Goal: Navigation & Orientation: Find specific page/section

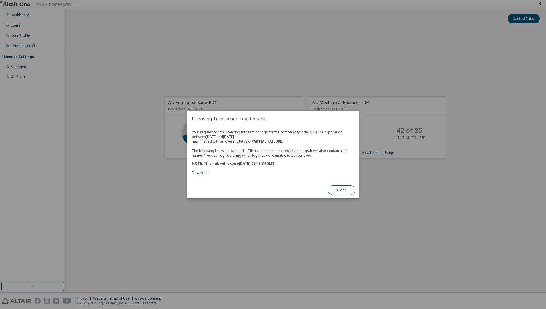
click at [314, 25] on div "true" at bounding box center [273, 154] width 546 height 309
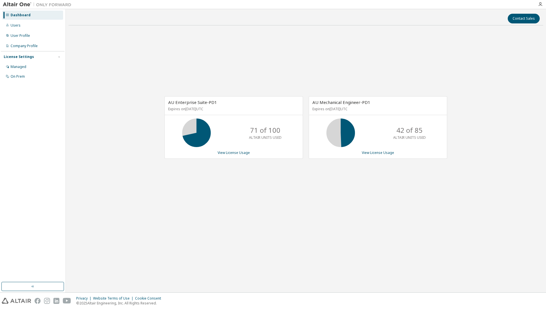
click at [12, 5] on img at bounding box center [38, 5] width 71 height 6
click at [20, 3] on img at bounding box center [38, 5] width 71 height 6
click at [143, 150] on div "AU Enterprise Suite-PD1 Expires on April 1, 2026 UTC 71 of 100 ALTAIR UNITS USE…" at bounding box center [306, 130] width 475 height 201
click at [3, 2] on img at bounding box center [38, 5] width 71 height 6
click at [13, 5] on img at bounding box center [38, 5] width 71 height 6
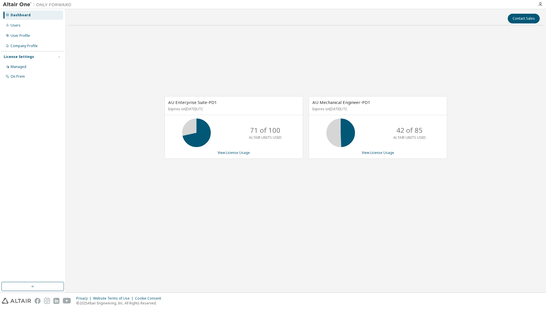
click at [13, 5] on img at bounding box center [38, 5] width 71 height 6
click at [28, 16] on div "Dashboard" at bounding box center [21, 15] width 20 height 5
click at [19, 5] on img at bounding box center [38, 5] width 71 height 6
click at [45, 5] on img at bounding box center [38, 5] width 71 height 6
click at [228, 153] on link "View License Usage" at bounding box center [234, 152] width 32 height 5
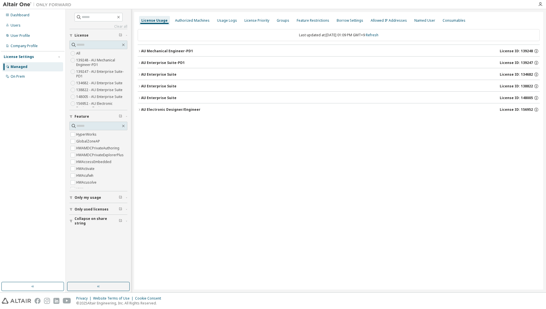
click at [169, 66] on button "AU Enterprise Suite-PD1 License ID: 139247" at bounding box center [339, 63] width 402 height 13
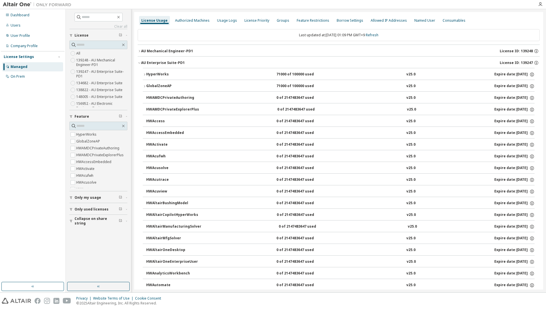
click at [162, 75] on div "HyperWorks" at bounding box center [171, 74] width 51 height 5
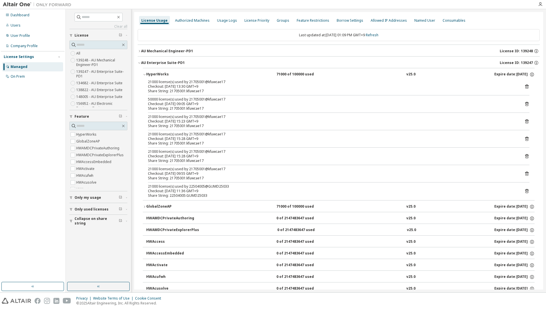
click at [524, 192] on icon at bounding box center [526, 191] width 5 height 5
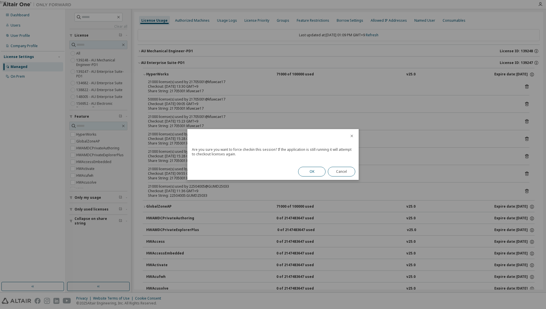
click at [304, 172] on button "OK" at bounding box center [311, 172] width 27 height 10
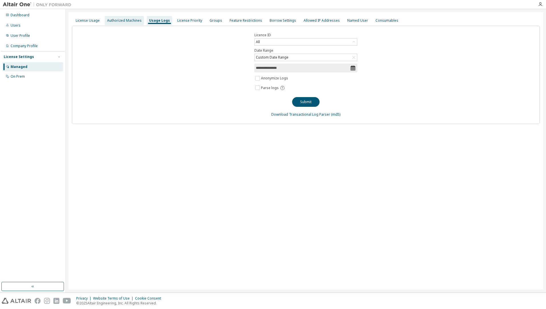
click at [121, 22] on div "Authorized Machines" at bounding box center [124, 20] width 35 height 5
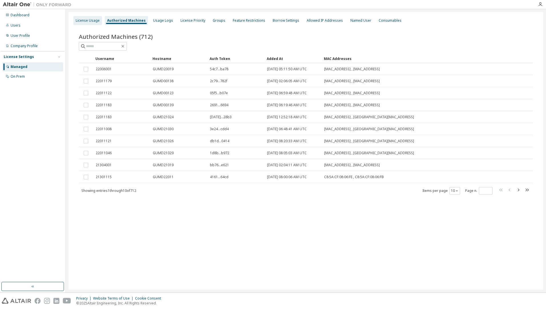
click at [95, 25] on div "License Usage" at bounding box center [87, 20] width 29 height 9
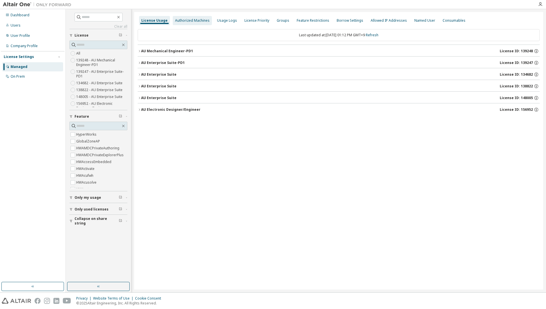
click at [197, 24] on div "Authorized Machines" at bounding box center [192, 20] width 39 height 9
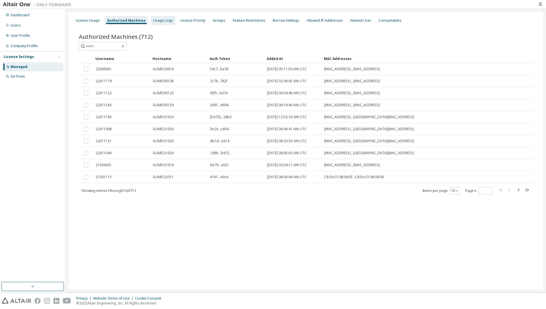
click at [161, 20] on div "Usage Logs" at bounding box center [163, 20] width 20 height 5
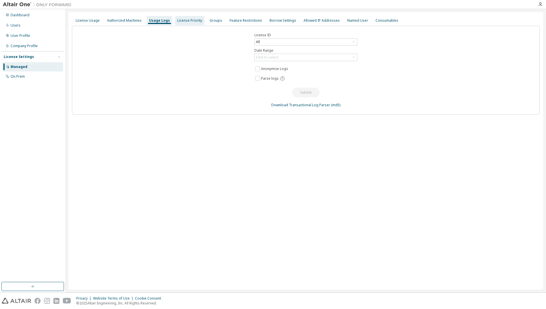
click at [185, 20] on div "License Priority" at bounding box center [189, 20] width 25 height 5
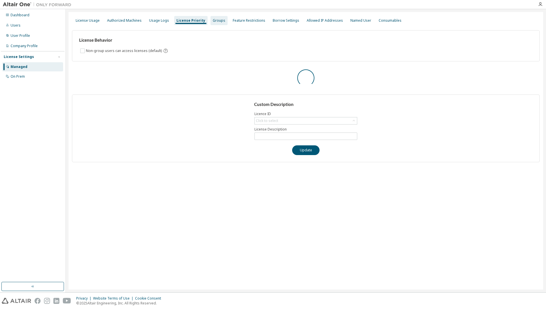
click at [211, 21] on div "Groups" at bounding box center [219, 20] width 17 height 9
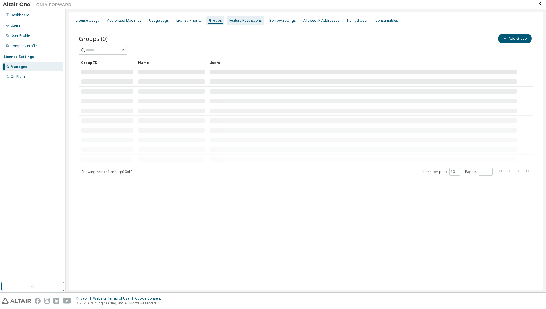
click at [245, 20] on div "Feature Restrictions" at bounding box center [245, 20] width 33 height 5
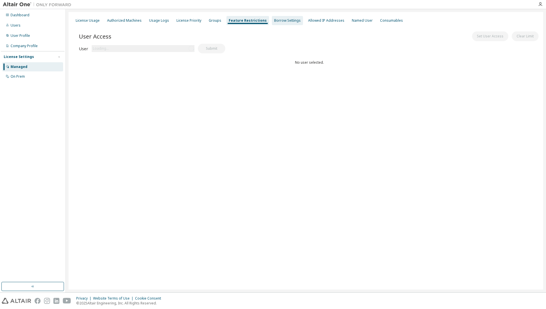
click at [280, 20] on div "Borrow Settings" at bounding box center [287, 20] width 27 height 5
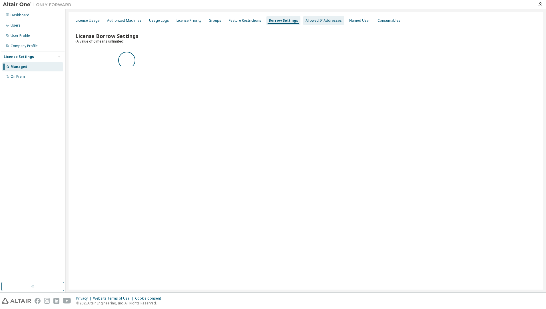
click at [310, 18] on div "Allowed IP Addresses" at bounding box center [324, 20] width 36 height 5
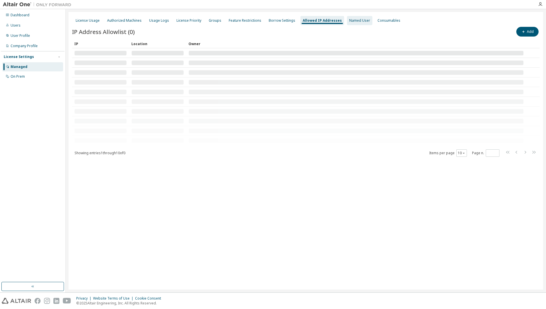
drag, startPoint x: 352, startPoint y: 21, endPoint x: 356, endPoint y: 21, distance: 3.7
click at [353, 21] on div "Named User" at bounding box center [359, 20] width 21 height 5
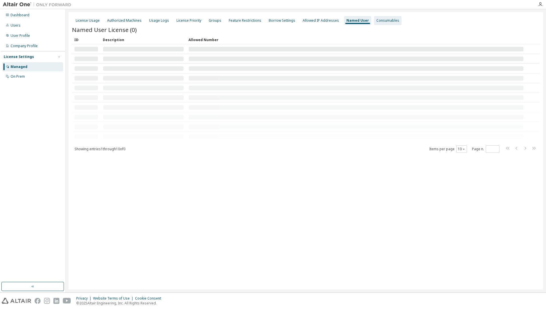
drag, startPoint x: 375, startPoint y: 21, endPoint x: 365, endPoint y: 25, distance: 10.8
click at [377, 22] on div "Consumables" at bounding box center [388, 20] width 23 height 5
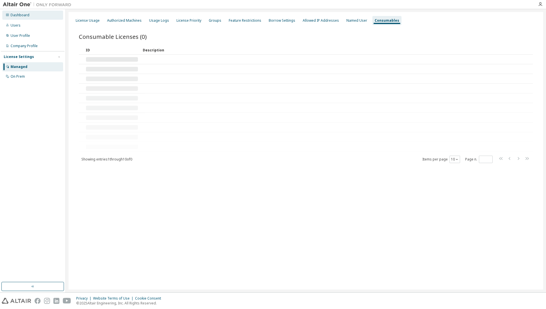
click at [18, 15] on div "Dashboard" at bounding box center [20, 15] width 19 height 5
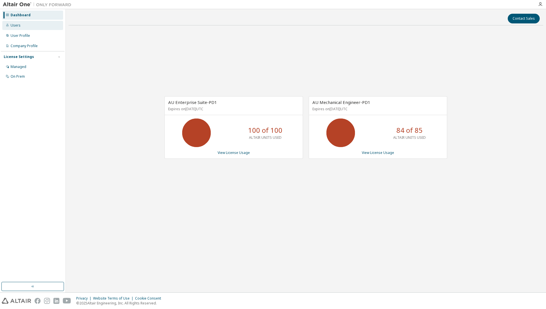
click at [28, 26] on div "Users" at bounding box center [32, 25] width 61 height 9
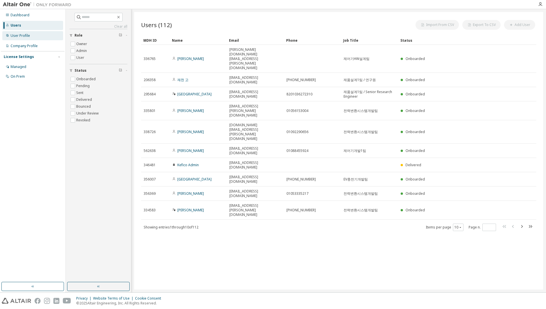
click at [26, 37] on div "User Profile" at bounding box center [20, 35] width 19 height 5
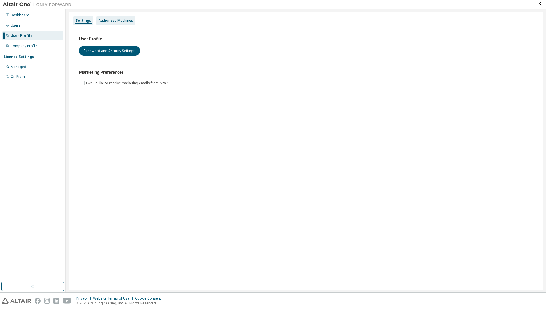
click at [109, 21] on div "Authorized Machines" at bounding box center [116, 20] width 35 height 5
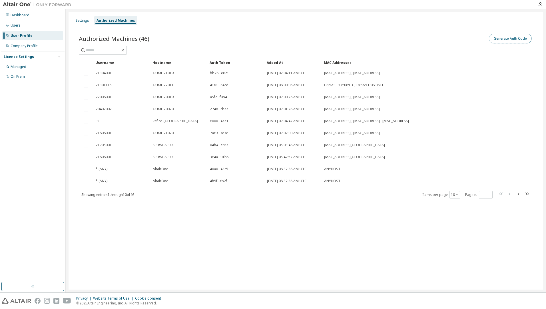
click at [520, 39] on button "Generate Auth Code" at bounding box center [510, 39] width 43 height 10
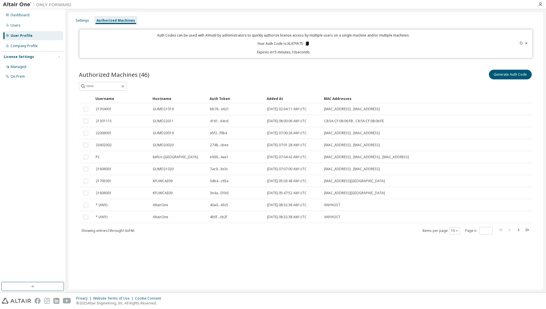
click at [309, 44] on icon at bounding box center [307, 43] width 5 height 5
